Goal: Information Seeking & Learning: Learn about a topic

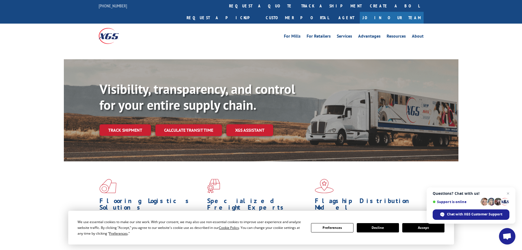
click at [225, 32] on div "For [PERSON_NAME] For Retailers Services Advantages Resources About For [PERSON…" at bounding box center [302, 36] width 244 height 8
drag, startPoint x: 61, startPoint y: 24, endPoint x: 430, endPoint y: 25, distance: 368.4
click at [430, 25] on div "For [PERSON_NAME] For Retailers Services Advantages Resources About For [PERSON…" at bounding box center [261, 36] width 522 height 24
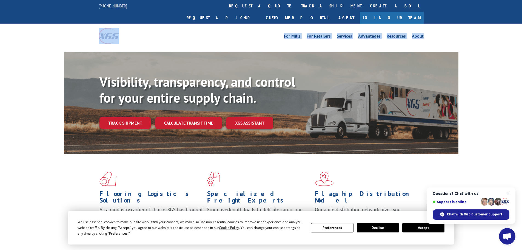
click at [429, 25] on div "For [PERSON_NAME] For Retailers Services Advantages Resources About For [PERSON…" at bounding box center [261, 36] width 522 height 24
click at [420, 34] on link "About" at bounding box center [418, 37] width 12 height 6
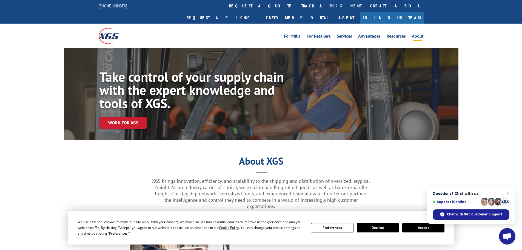
click at [508, 192] on span "Close chat" at bounding box center [508, 193] width 7 height 7
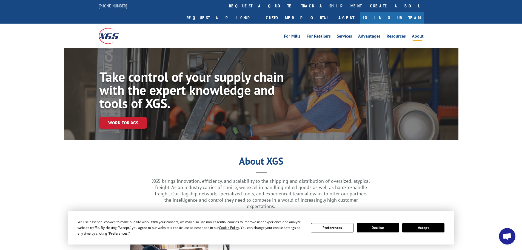
drag, startPoint x: 420, startPoint y: 226, endPoint x: 412, endPoint y: 224, distance: 8.1
click at [418, 226] on button "Accept" at bounding box center [423, 227] width 42 height 9
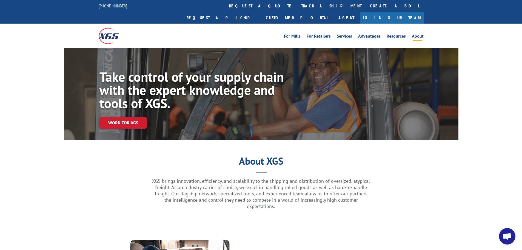
drag, startPoint x: 72, startPoint y: 22, endPoint x: 150, endPoint y: 29, distance: 78.5
click at [153, 30] on div "For [PERSON_NAME] For Retailers Services Advantages Resources About For [PERSON…" at bounding box center [261, 36] width 522 height 24
click at [136, 24] on div at bounding box center [139, 36] width 81 height 24
click at [78, 24] on div "For [PERSON_NAME] For Retailers Services Advantages Resources About For [PERSON…" at bounding box center [261, 36] width 522 height 24
drag, startPoint x: 151, startPoint y: 24, endPoint x: 186, endPoint y: 23, distance: 35.1
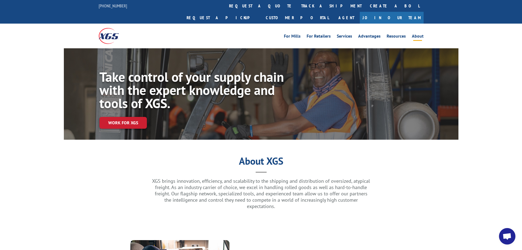
click at [153, 24] on div at bounding box center [139, 36] width 81 height 24
click at [209, 32] on div "For [PERSON_NAME] For Retailers Services Advantages Resources About For [PERSON…" at bounding box center [302, 36] width 244 height 8
click at [272, 32] on div "For [PERSON_NAME] For Retailers Services Advantages Resources About For [PERSON…" at bounding box center [302, 36] width 244 height 8
click at [82, 157] on h1 "About XGS" at bounding box center [261, 162] width 395 height 10
drag, startPoint x: 269, startPoint y: 133, endPoint x: 307, endPoint y: 133, distance: 37.8
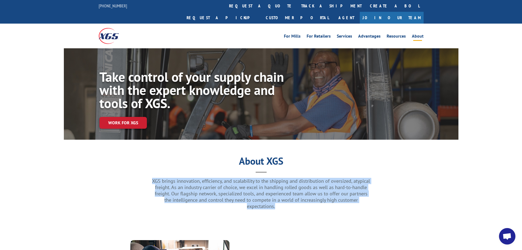
drag, startPoint x: 154, startPoint y: 167, endPoint x: 380, endPoint y: 188, distance: 227.1
drag, startPoint x: 343, startPoint y: 186, endPoint x: 154, endPoint y: 170, distance: 189.8
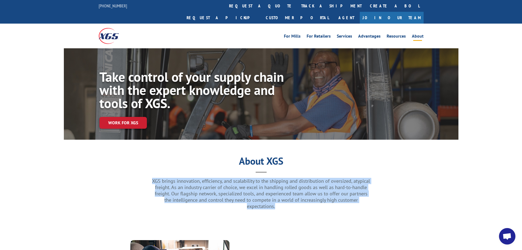
click at [154, 178] on p "XGS brings innovation, efficiency, and scalability to the shipping and distribu…" at bounding box center [261, 194] width 219 height 32
drag, startPoint x: 152, startPoint y: 167, endPoint x: 374, endPoint y: 188, distance: 222.4
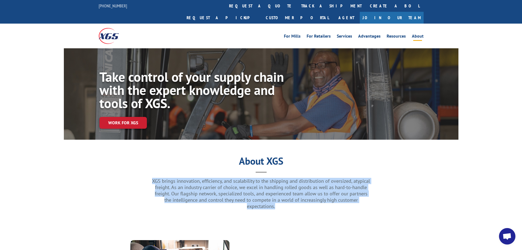
drag, startPoint x: 374, startPoint y: 188, endPoint x: 156, endPoint y: 170, distance: 218.6
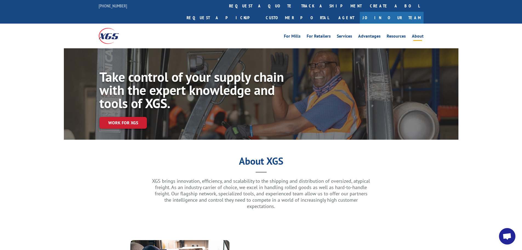
click at [210, 157] on div "About XGS" at bounding box center [261, 167] width 395 height 21
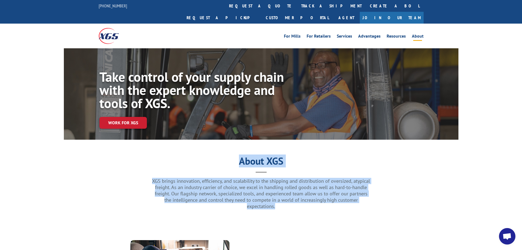
drag, startPoint x: 240, startPoint y: 150, endPoint x: 375, endPoint y: 200, distance: 144.0
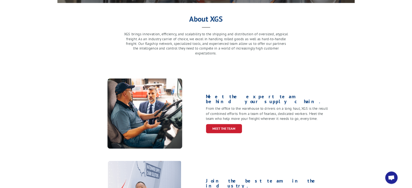
scroll to position [247, 0]
